Goal: Obtain resource: Download file/media

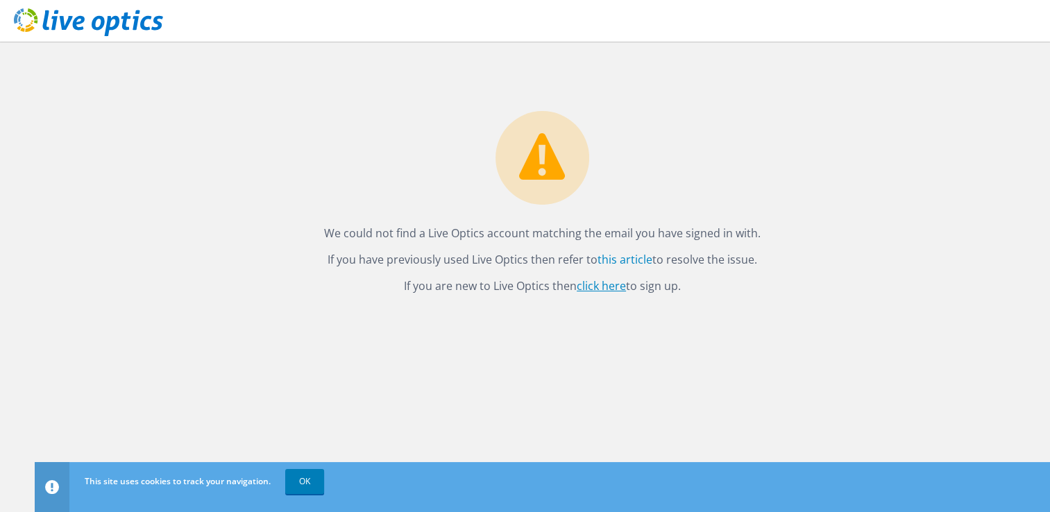
click at [604, 283] on link "click here" at bounding box center [601, 285] width 49 height 15
click at [578, 421] on div "We could not find a Live Optics account matching the email you have signed in w…" at bounding box center [543, 277] width 1016 height 471
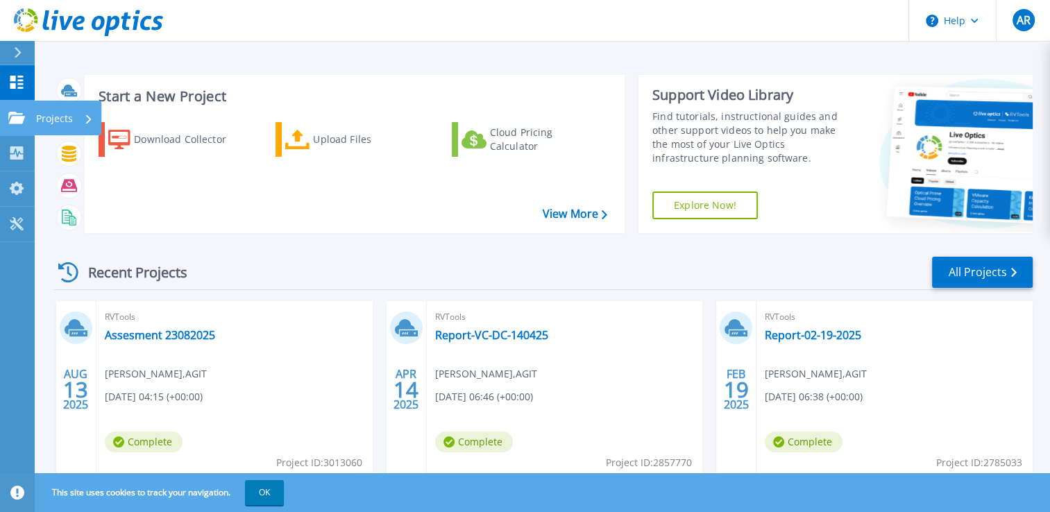
click at [72, 119] on p "Projects" at bounding box center [54, 119] width 37 height 36
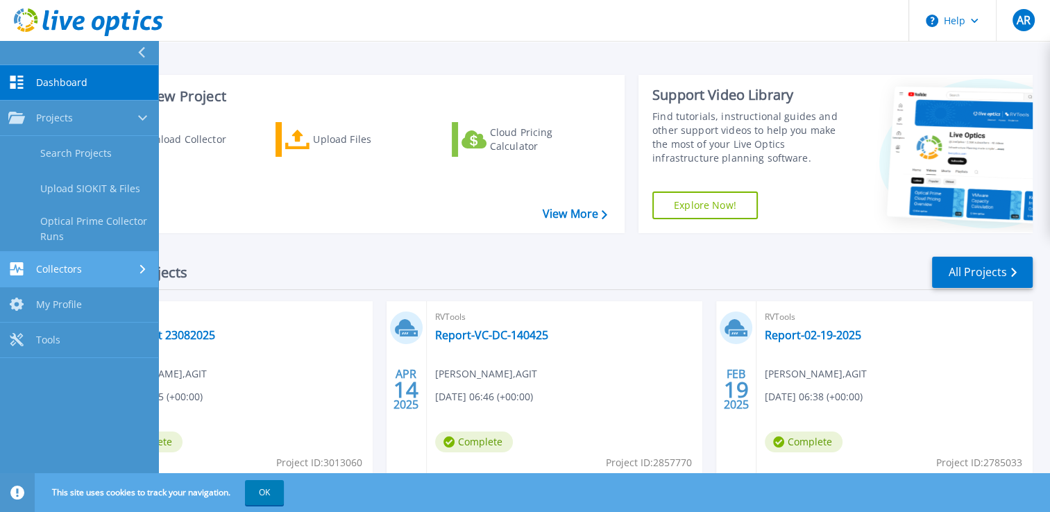
click at [111, 259] on link "Collectors Collectors" at bounding box center [79, 269] width 158 height 35
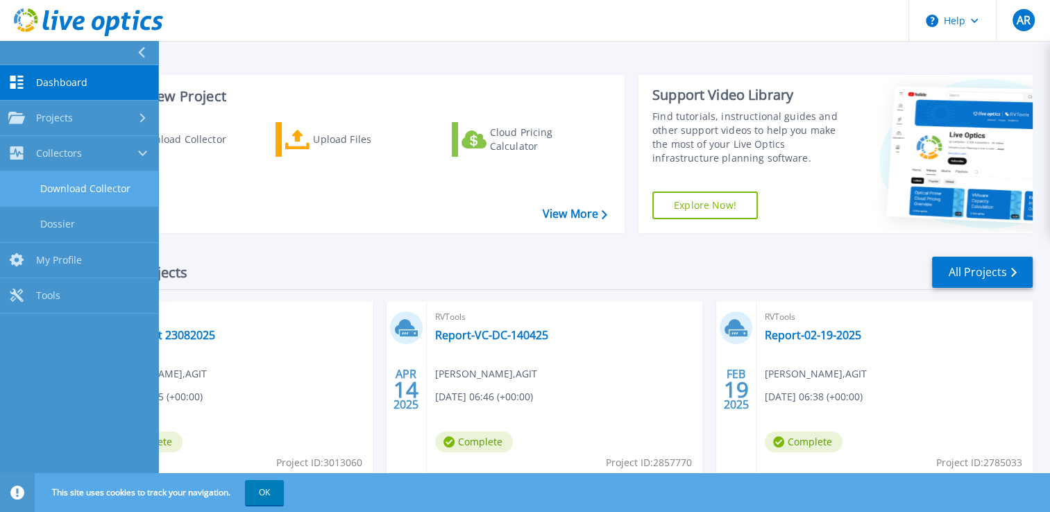
click at [116, 185] on link "Download Collector" at bounding box center [79, 188] width 158 height 35
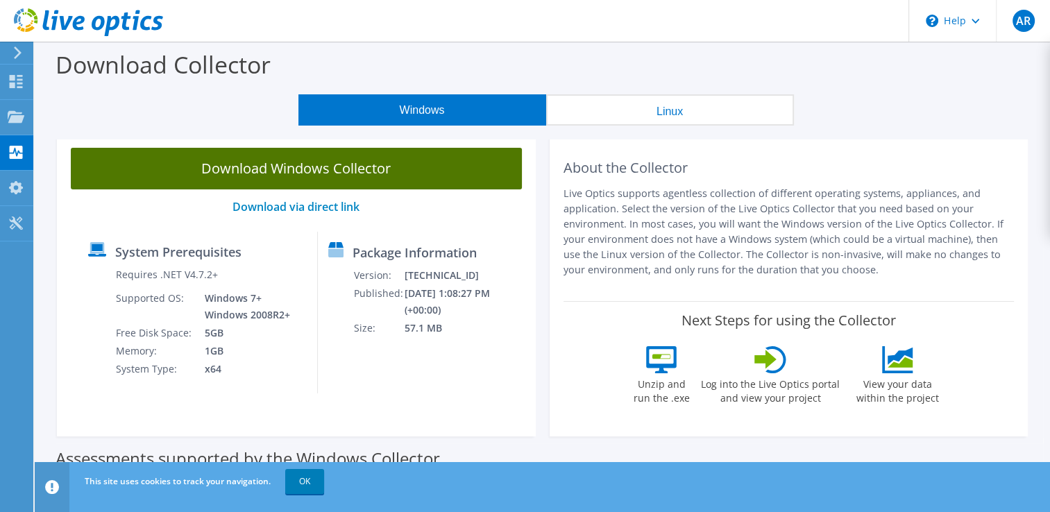
click at [304, 176] on link "Download Windows Collector" at bounding box center [296, 169] width 451 height 42
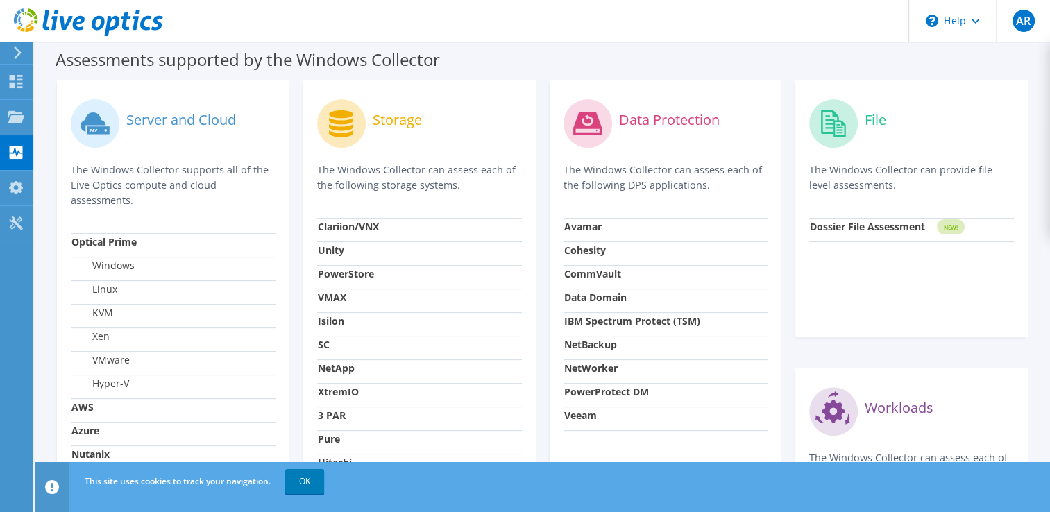
scroll to position [433, 0]
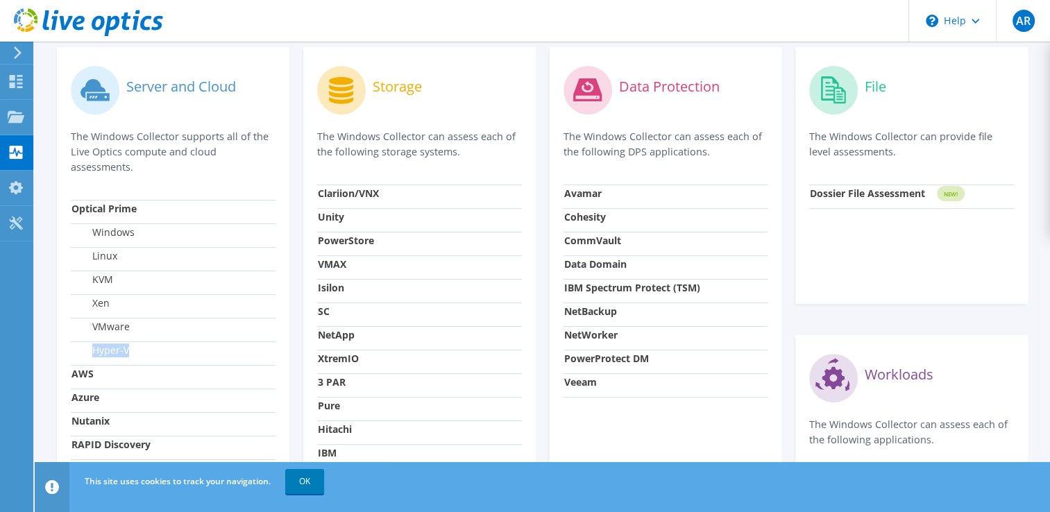
drag, startPoint x: 133, startPoint y: 355, endPoint x: 84, endPoint y: 353, distance: 49.3
click at [84, 353] on td "Hyper-V" at bounding box center [173, 354] width 205 height 24
drag, startPoint x: 84, startPoint y: 353, endPoint x: 242, endPoint y: 140, distance: 264.5
click at [242, 140] on p "The Windows Collector supports all of the Live Optics compute and cloud assessm…" at bounding box center [173, 152] width 205 height 46
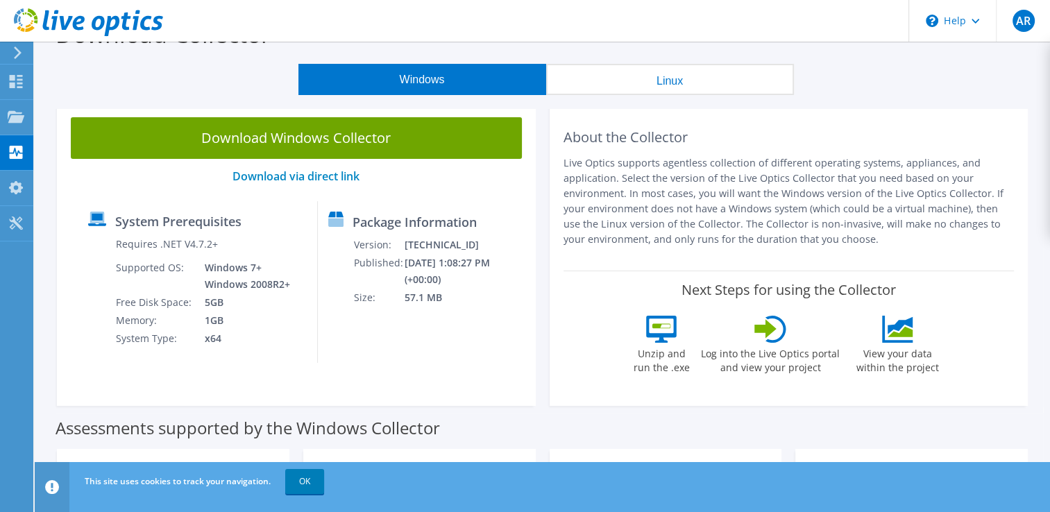
scroll to position [0, 0]
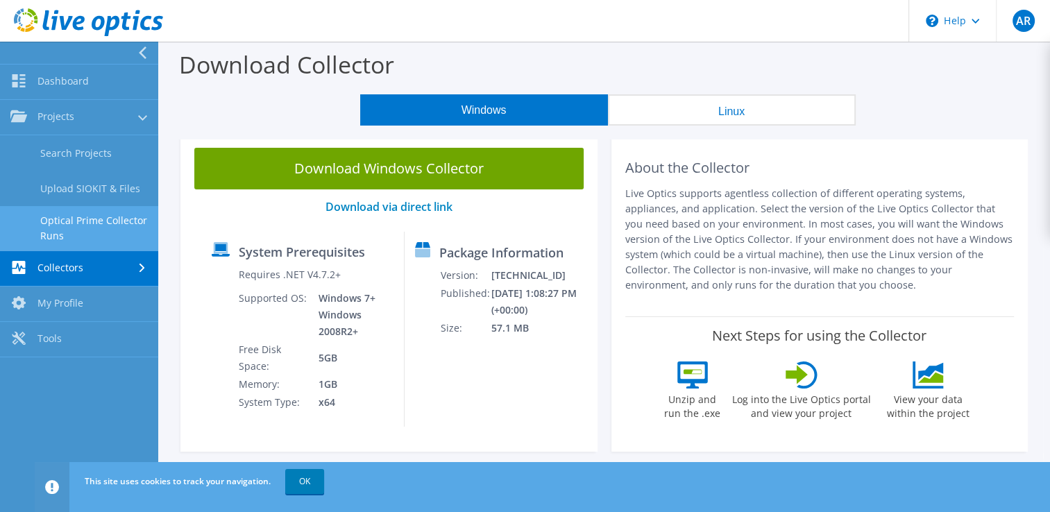
click at [111, 222] on link "Optical Prime Collector Runs" at bounding box center [79, 228] width 158 height 44
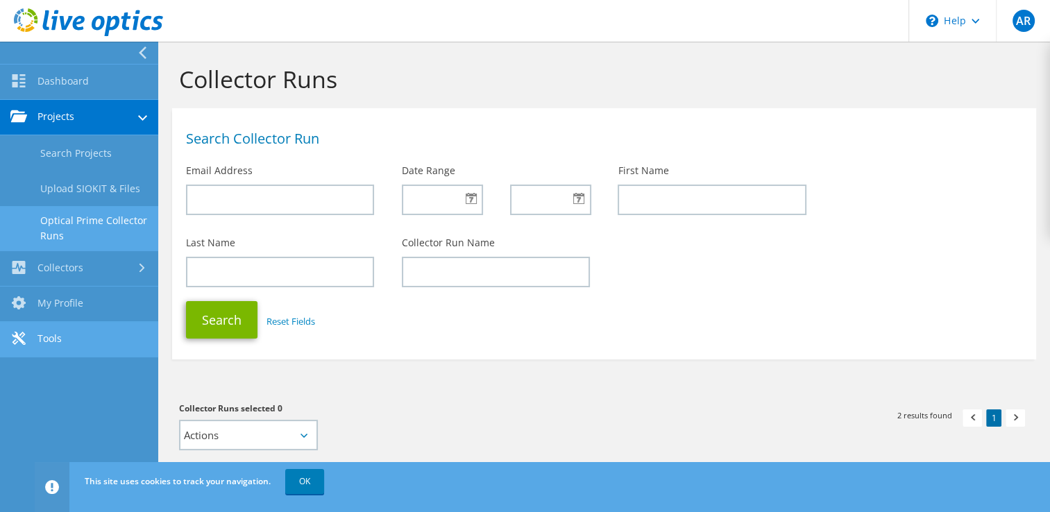
click at [69, 341] on link "Tools" at bounding box center [79, 339] width 158 height 35
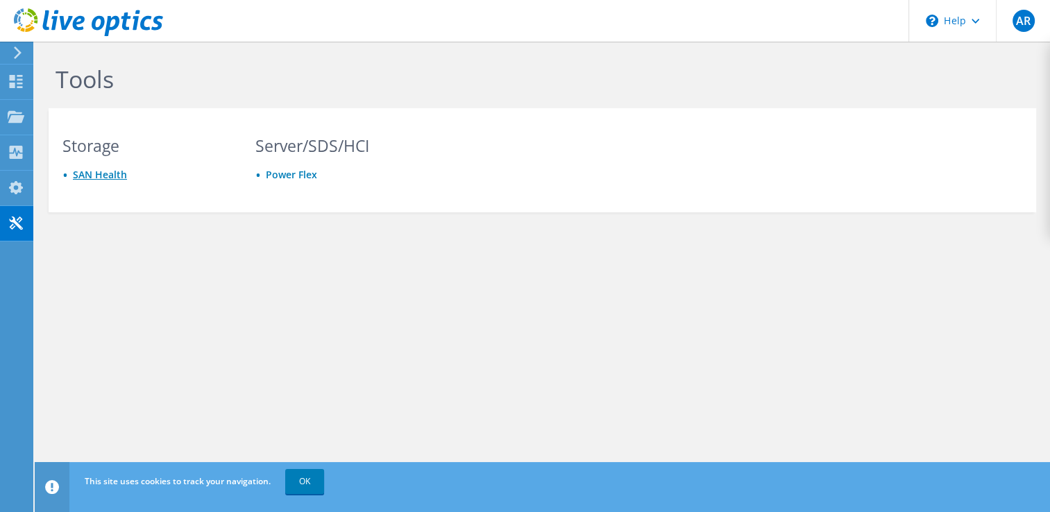
click at [94, 171] on link "SAN Health" at bounding box center [100, 174] width 54 height 13
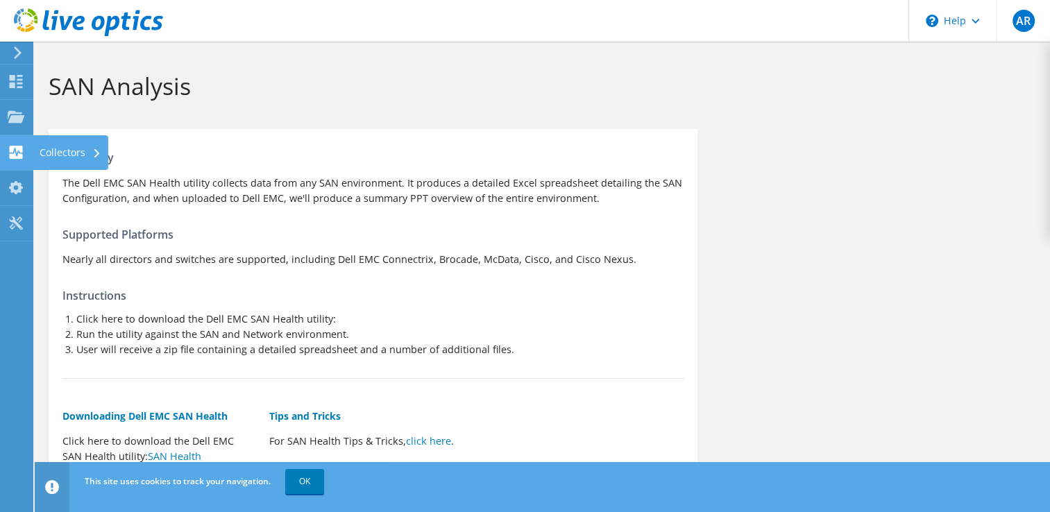
click at [19, 146] on use at bounding box center [16, 152] width 13 height 13
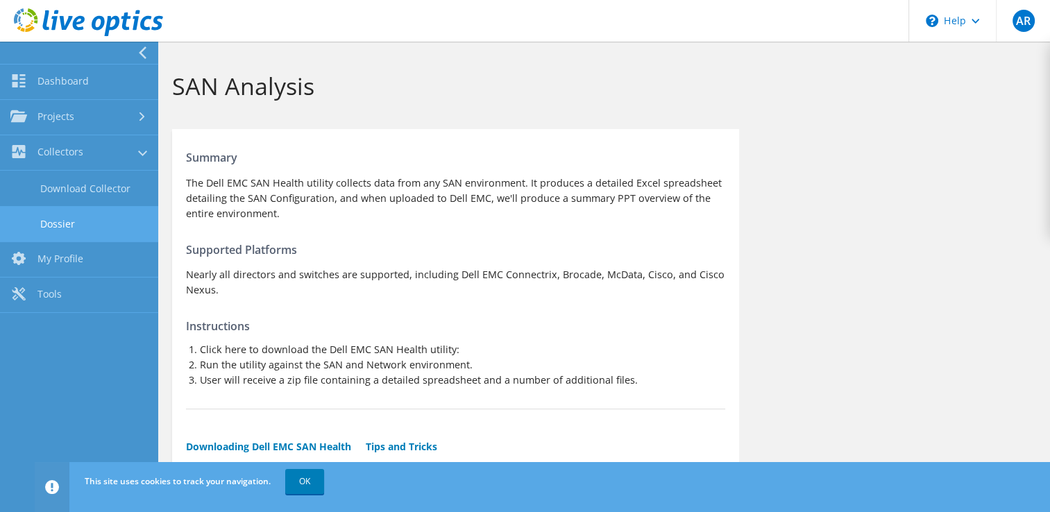
click at [96, 228] on link "Dossier" at bounding box center [79, 223] width 158 height 35
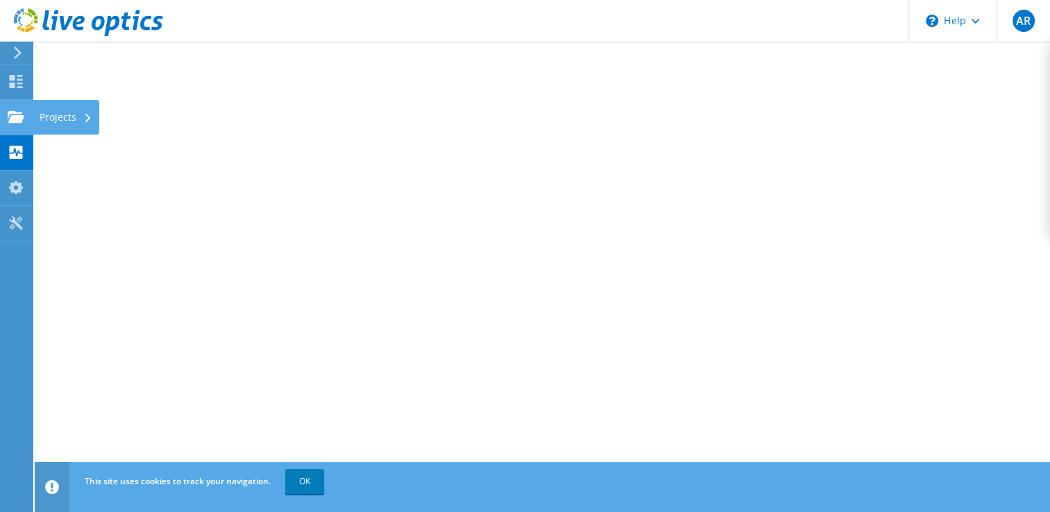
click at [12, 115] on use at bounding box center [16, 116] width 17 height 12
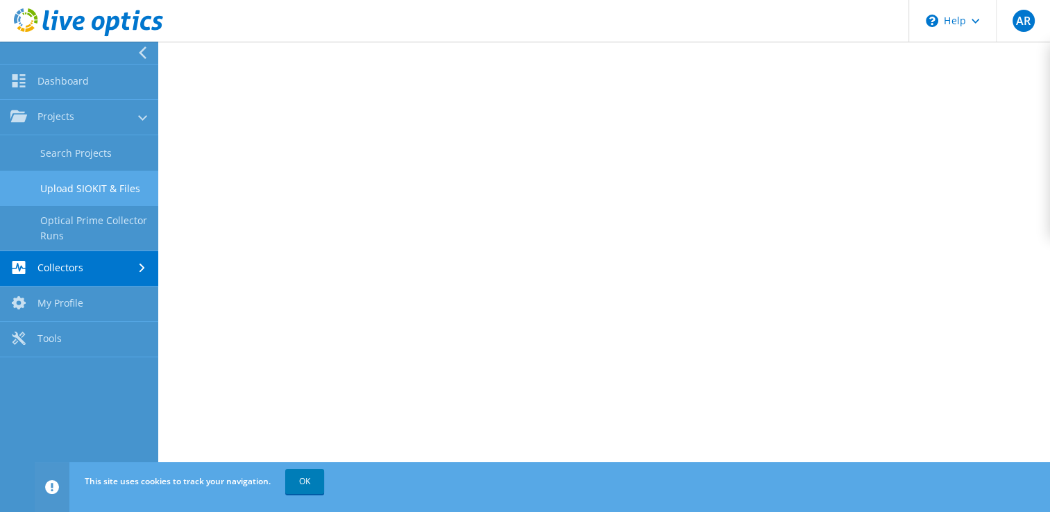
click at [116, 194] on link "Upload SIOKIT & Files" at bounding box center [79, 188] width 158 height 35
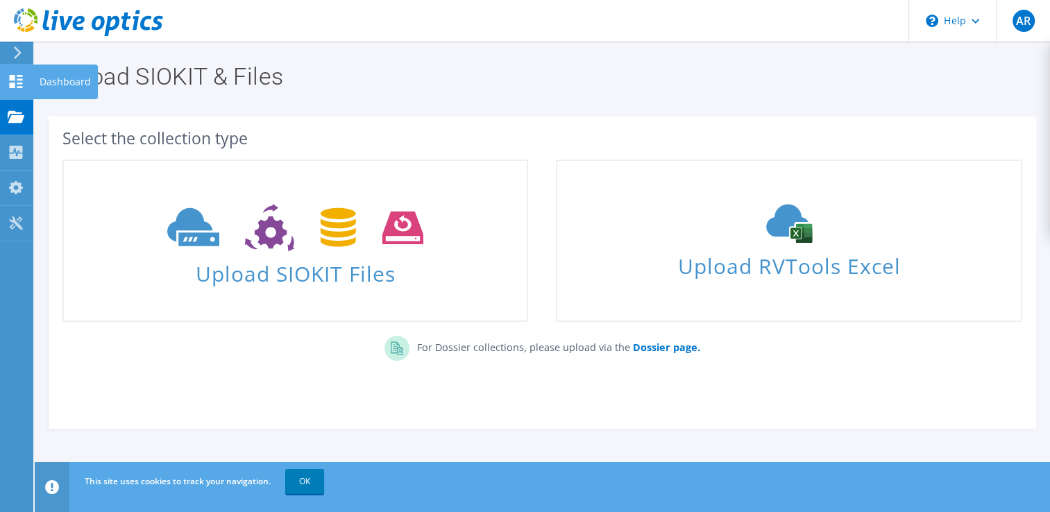
click at [17, 90] on div at bounding box center [16, 83] width 17 height 15
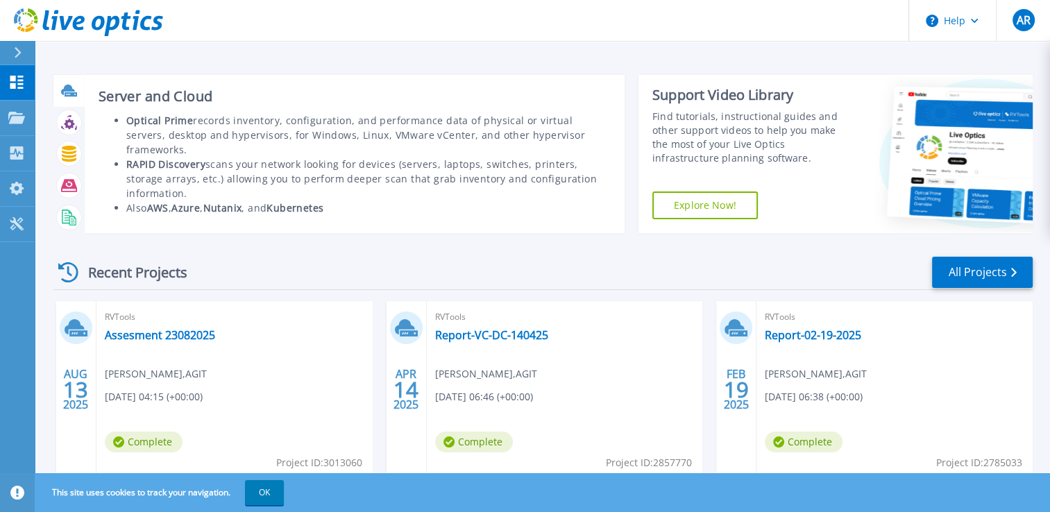
click at [67, 87] on icon at bounding box center [68, 90] width 14 height 10
drag, startPoint x: 246, startPoint y: 183, endPoint x: 197, endPoint y: 179, distance: 49.4
click at [197, 201] on li "Also AWS , Azure , Nutanix , and Kubernetes" at bounding box center [368, 208] width 485 height 15
click at [402, 140] on li "Optical Prime records inventory, configuration, and performance data of physica…" at bounding box center [368, 135] width 485 height 44
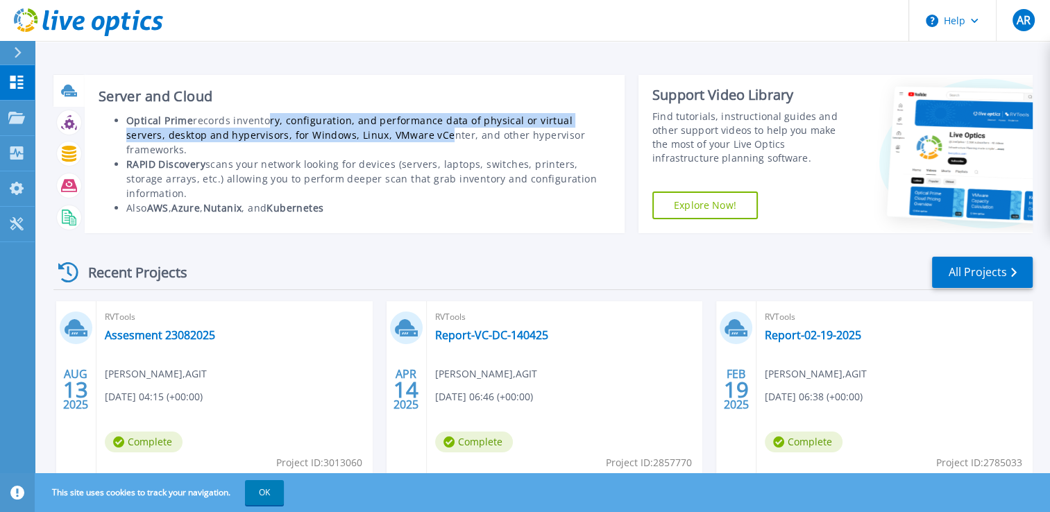
drag, startPoint x: 283, startPoint y: 126, endPoint x: 401, endPoint y: 140, distance: 118.1
click at [401, 140] on li "Optical Prime records inventory, configuration, and performance data of physica…" at bounding box center [368, 135] width 485 height 44
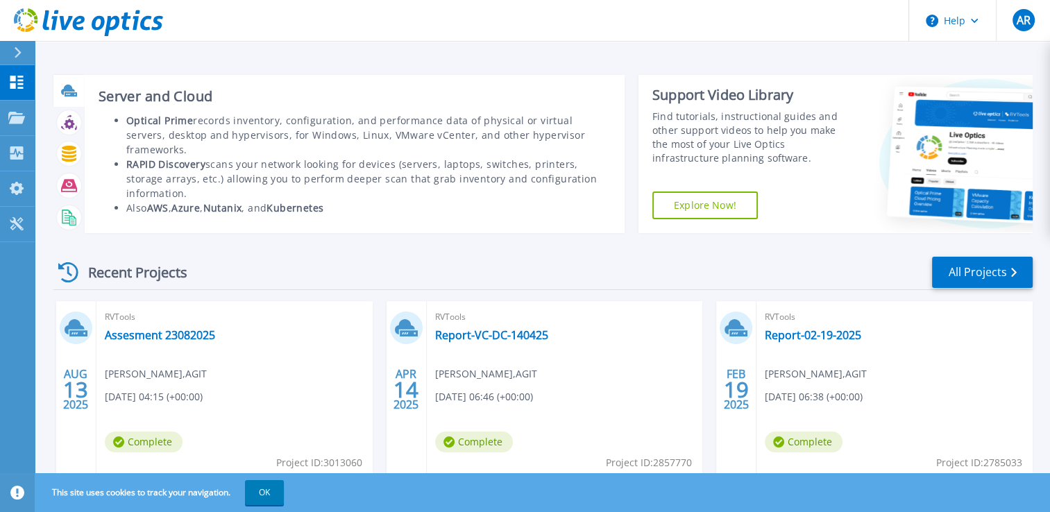
drag, startPoint x: 401, startPoint y: 140, endPoint x: 526, endPoint y: 135, distance: 125.8
click at [526, 135] on li "Optical Prime records inventory, configuration, and performance data of physica…" at bounding box center [368, 135] width 485 height 44
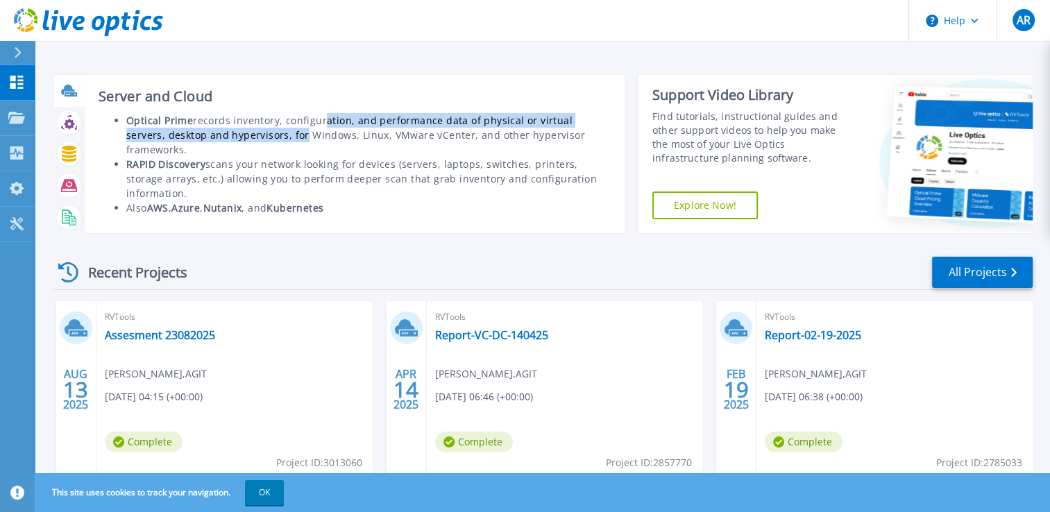
drag, startPoint x: 258, startPoint y: 129, endPoint x: 319, endPoint y: 124, distance: 61.3
click at [319, 124] on li "Optical Prime records inventory, configuration, and performance data of physica…" at bounding box center [368, 135] width 485 height 44
